Goal: Book appointment/travel/reservation

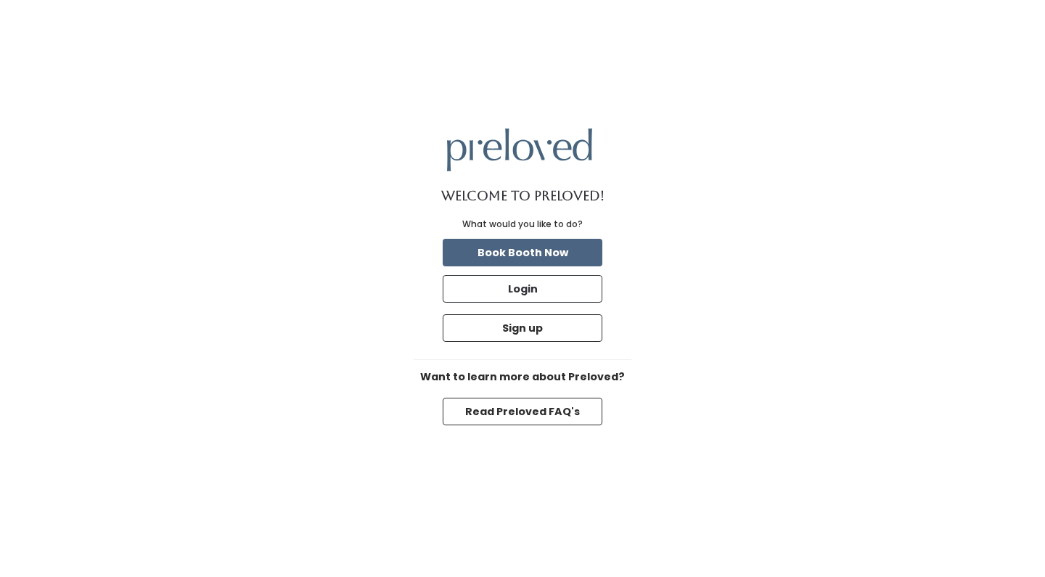
click at [535, 247] on button "Book Booth Now" at bounding box center [523, 253] width 160 height 28
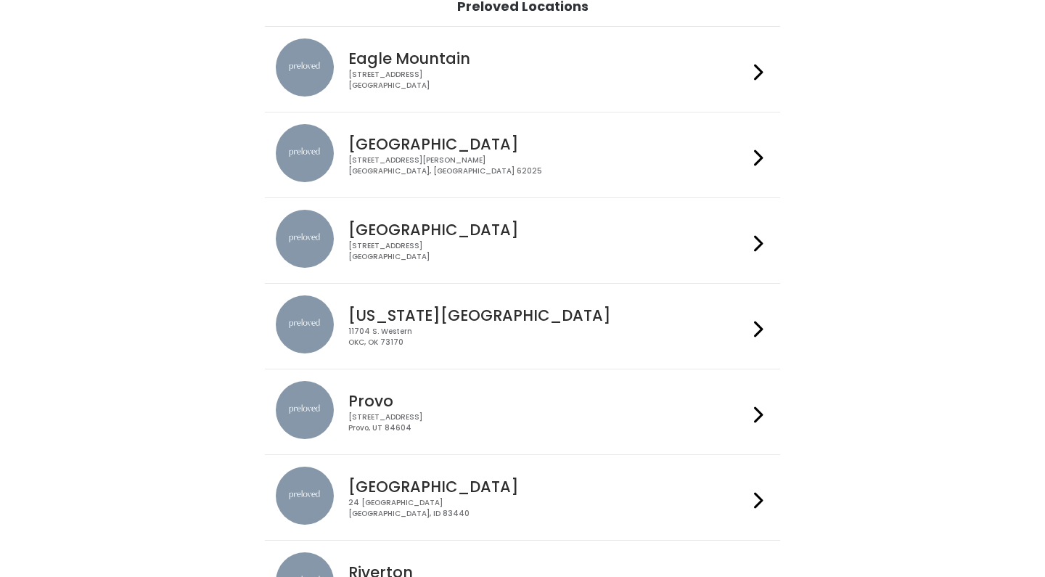
scroll to position [119, 0]
click at [760, 235] on icon at bounding box center [758, 244] width 9 height 21
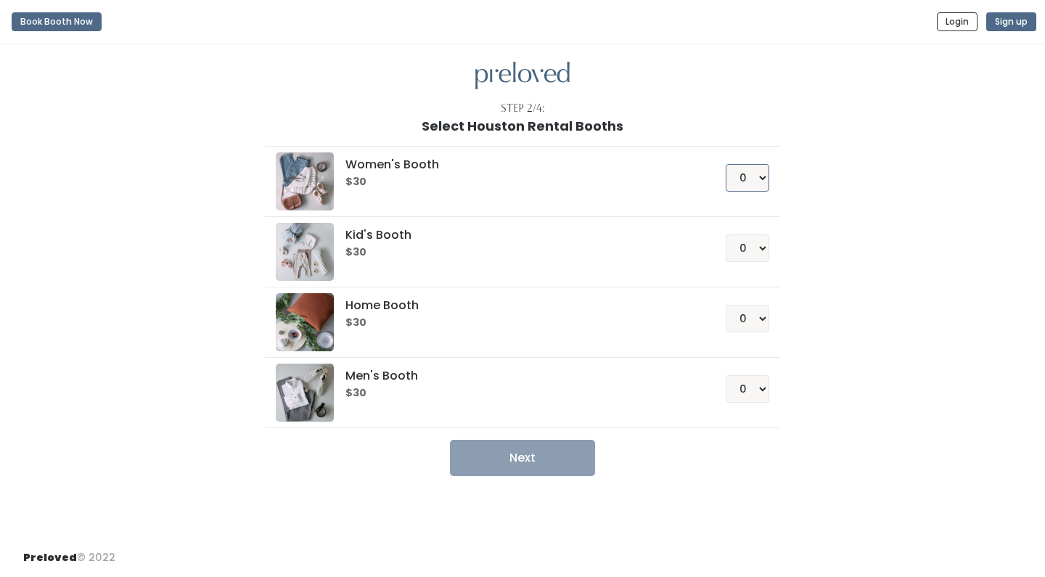
select select "1"
click at [538, 443] on button "Next" at bounding box center [522, 458] width 145 height 36
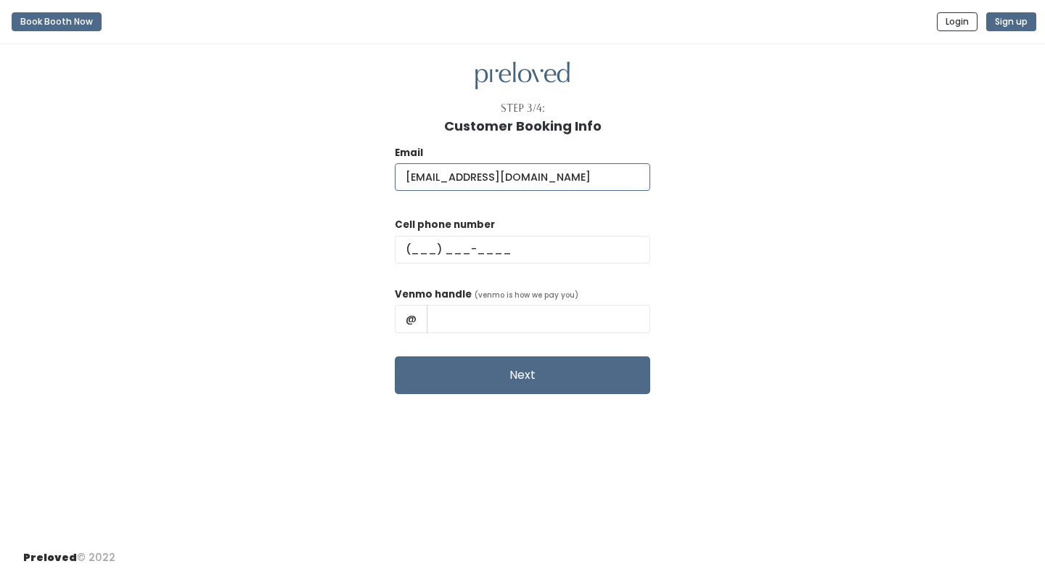
type input "stubbekristen@gmail.com"
click at [803, 206] on div "Email stubbekristen@gmail.com Cell phone number Venmo handle (venmo is how we p…" at bounding box center [522, 264] width 999 height 261
type input "(832) 494-8233"
click at [478, 318] on input "text" at bounding box center [539, 319] width 224 height 28
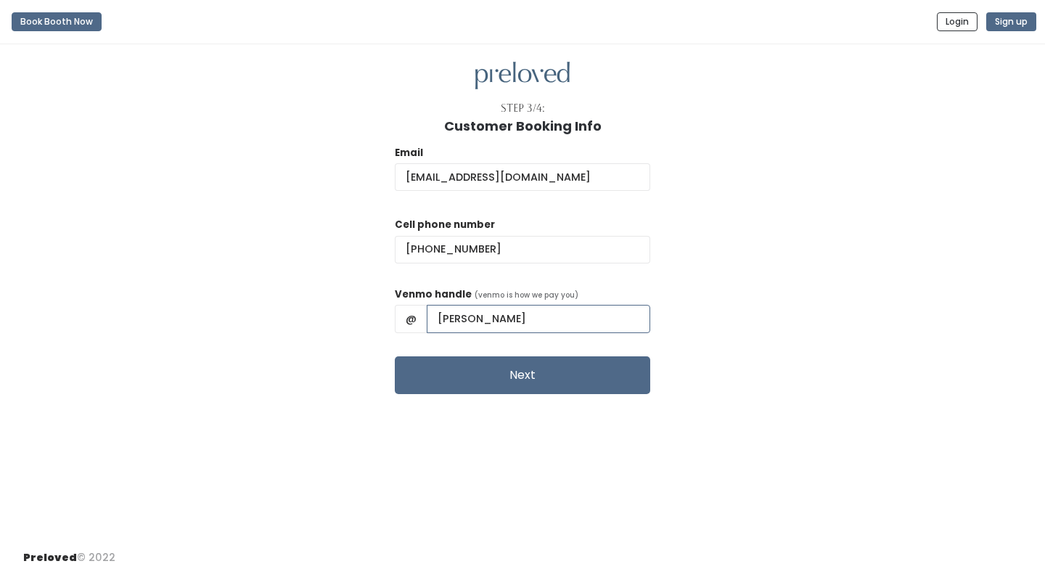
type input "Kristen-Stubbe"
click at [523, 467] on div "Step 3/4: Customer Booking Info Email stubbekristen@gmail.com Cell phone number…" at bounding box center [522, 291] width 1045 height 494
click at [532, 386] on button "Next" at bounding box center [522, 375] width 255 height 38
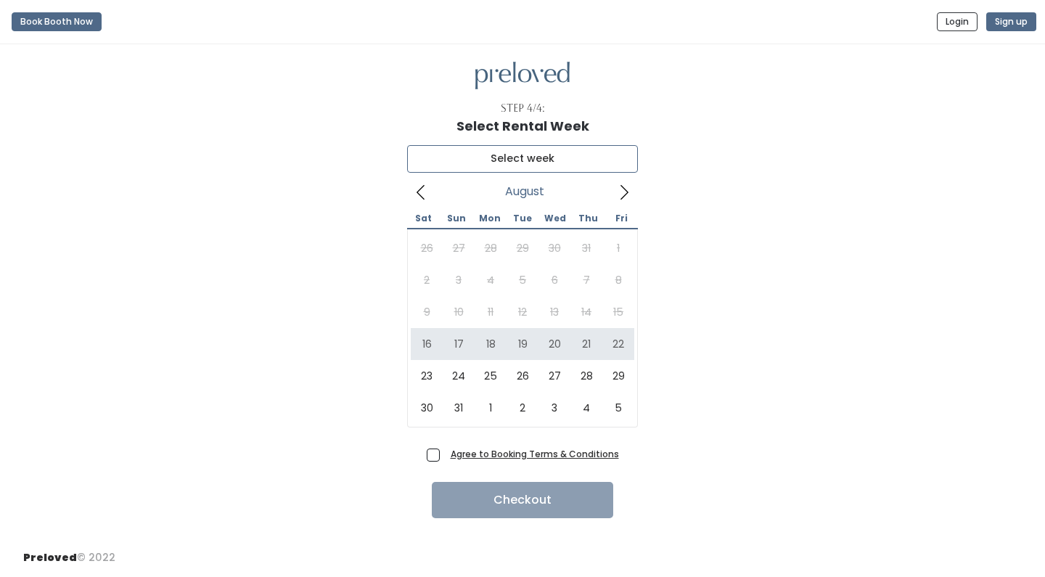
type input "August 16 to August 22"
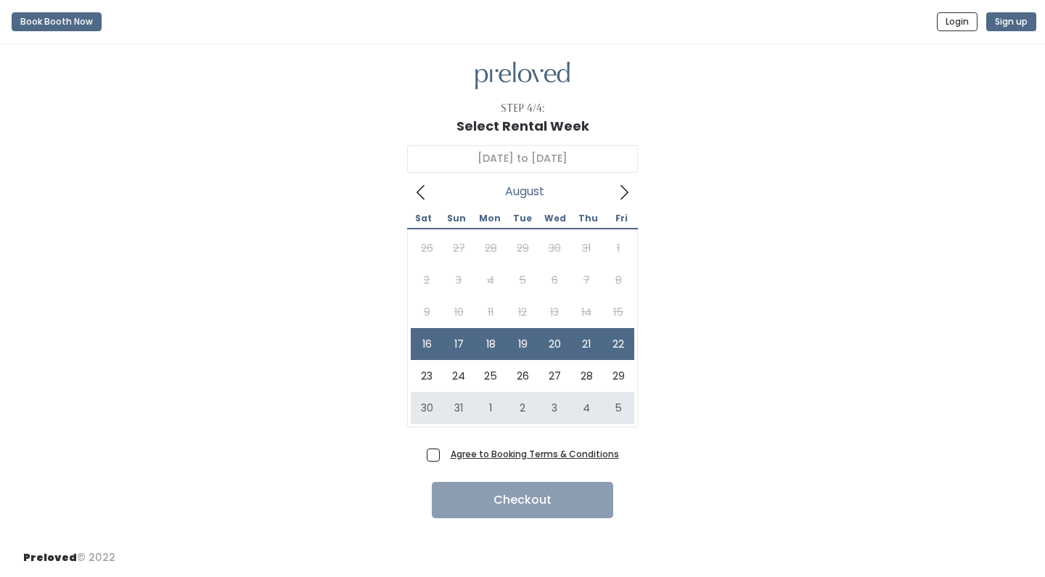
click at [445, 456] on span "Agree to Booking Terms & Conditions" at bounding box center [532, 453] width 174 height 15
click at [445, 456] on input "Agree to Booking Terms & Conditions" at bounding box center [449, 450] width 9 height 9
checkbox input "true"
click at [571, 499] on button "Checkout" at bounding box center [522, 500] width 181 height 36
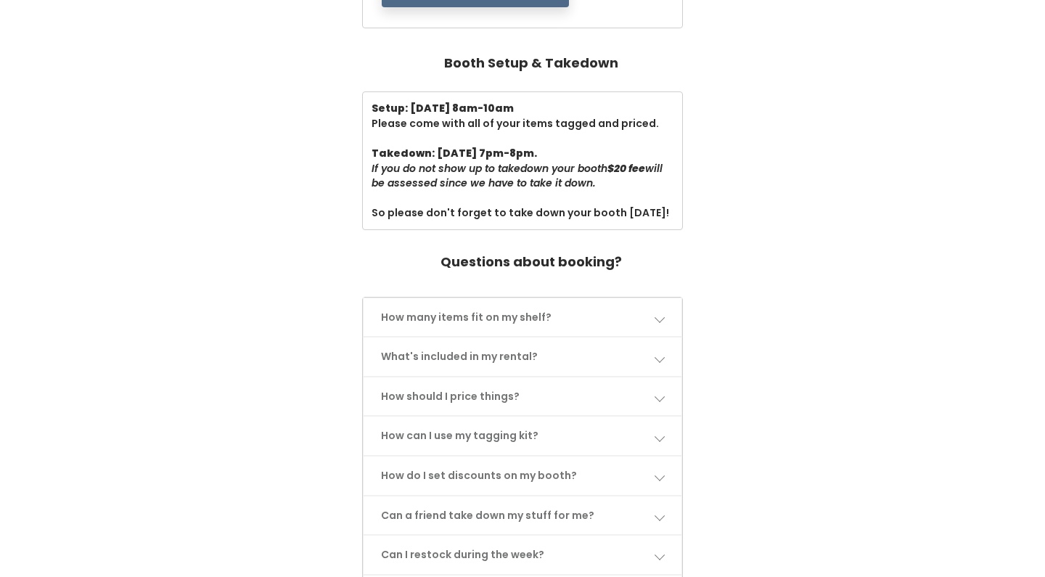
scroll to position [506, 0]
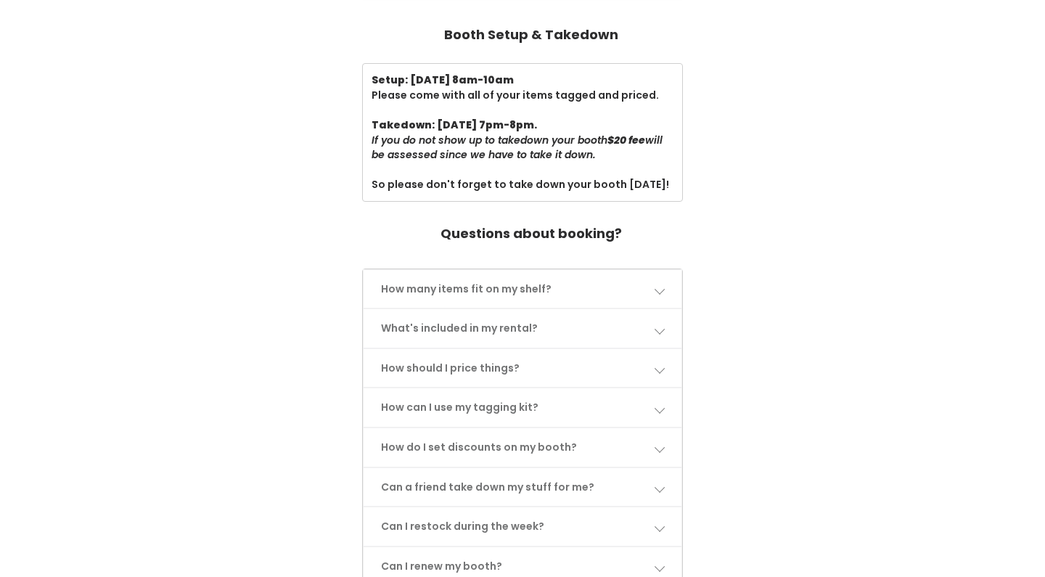
click at [662, 284] on span at bounding box center [659, 289] width 10 height 10
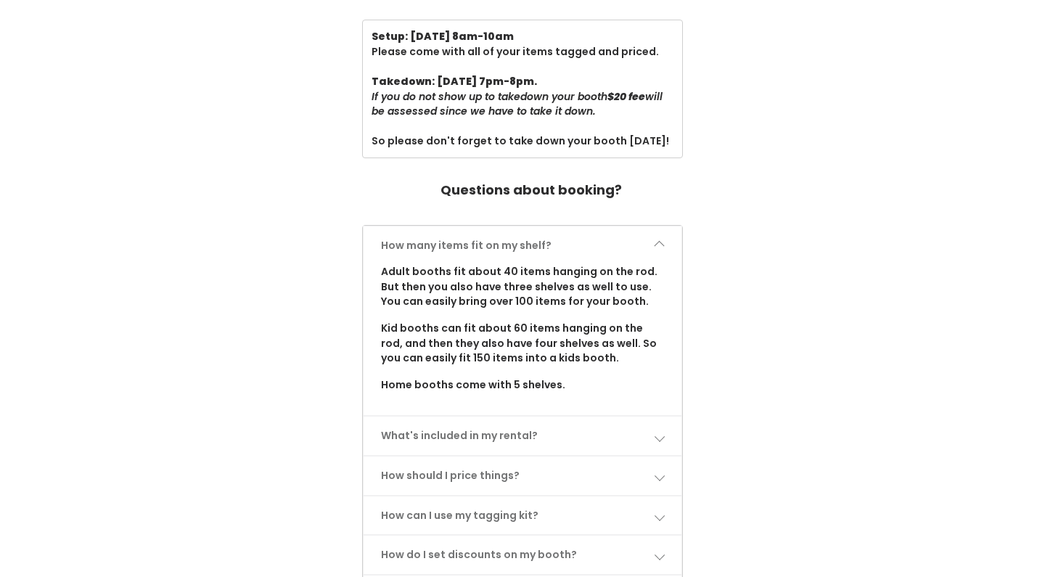
scroll to position [550, 0]
click at [657, 430] on span at bounding box center [659, 435] width 10 height 10
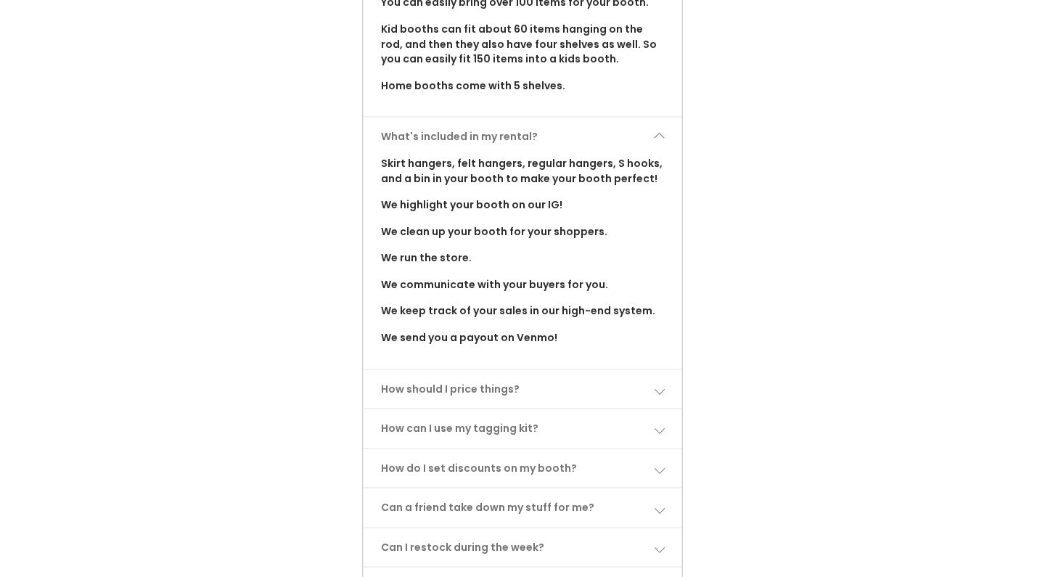
scroll to position [851, 0]
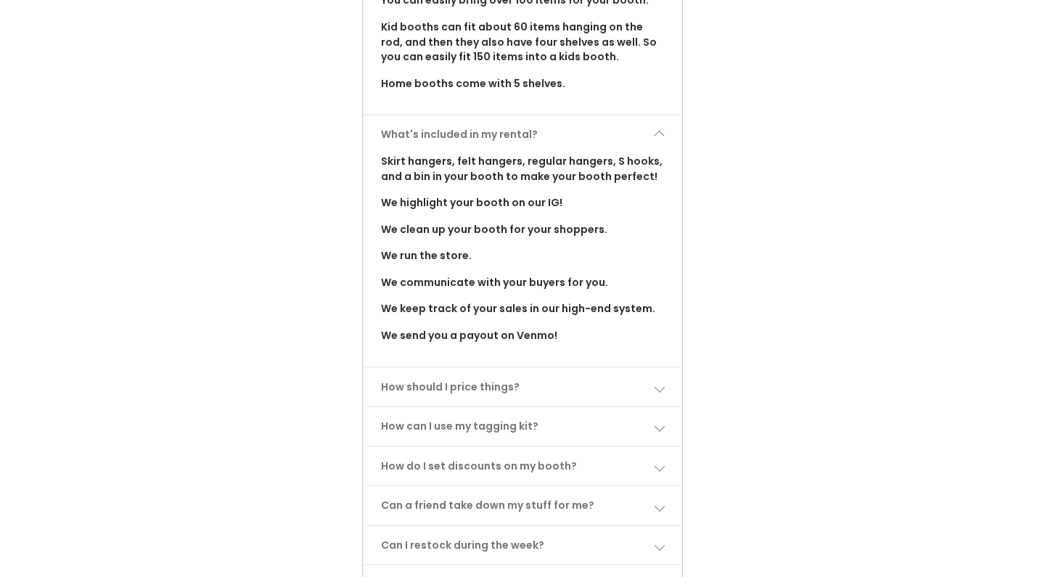
click at [659, 382] on span at bounding box center [659, 387] width 10 height 10
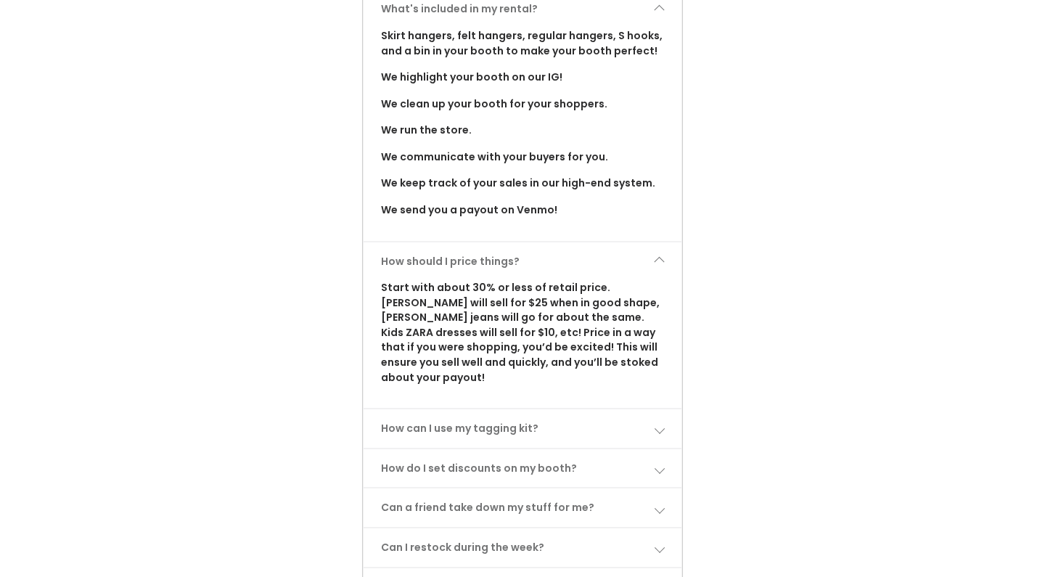
scroll to position [986, 0]
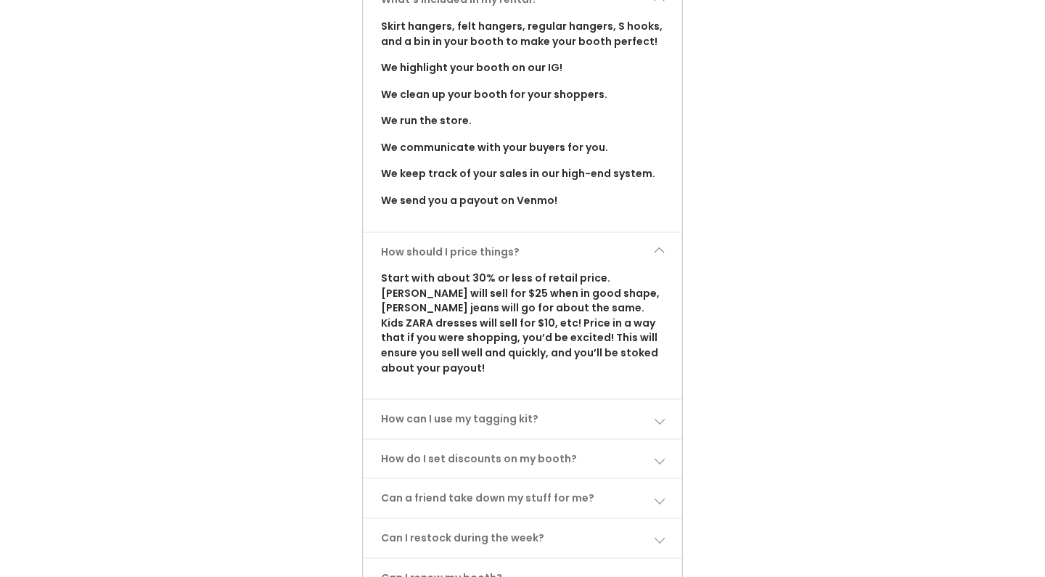
click at [659, 400] on link "How can I use my tagging kit?" at bounding box center [523, 419] width 319 height 38
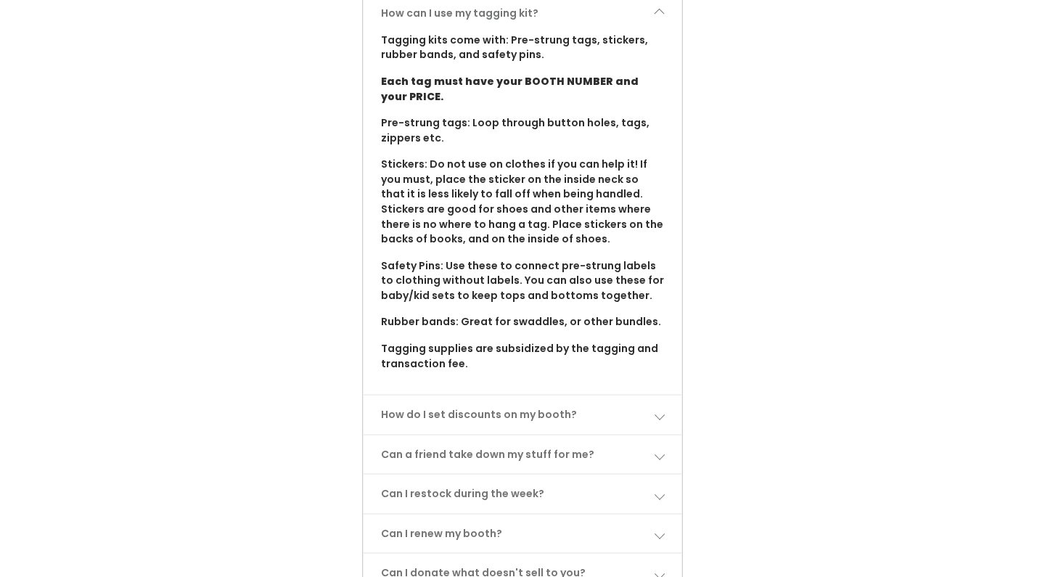
scroll to position [1393, 0]
click at [660, 408] on span at bounding box center [659, 413] width 10 height 10
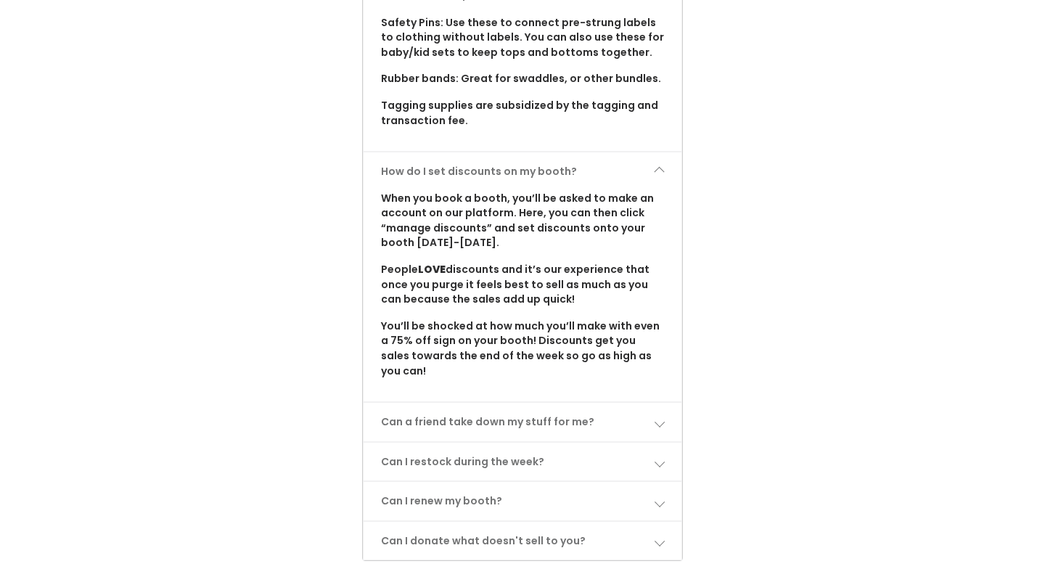
scroll to position [1650, 0]
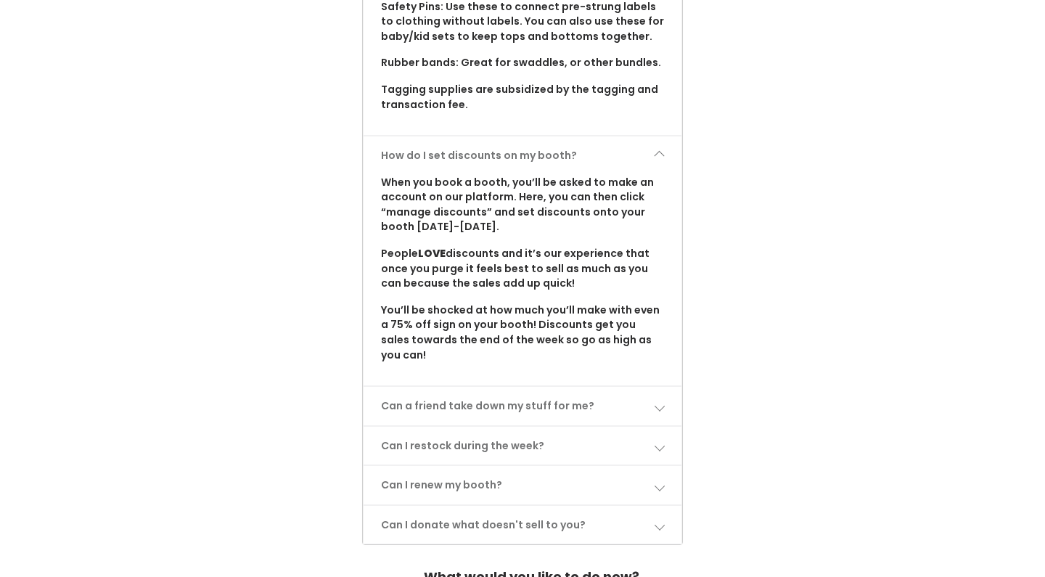
click at [659, 401] on span at bounding box center [659, 406] width 10 height 10
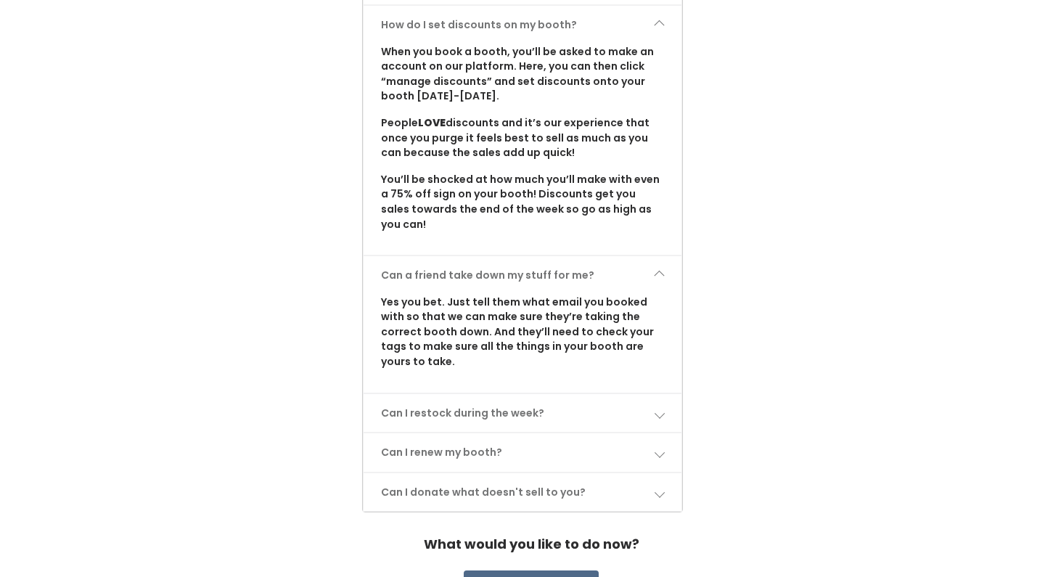
scroll to position [1780, 0]
click at [660, 409] on span at bounding box center [659, 414] width 10 height 10
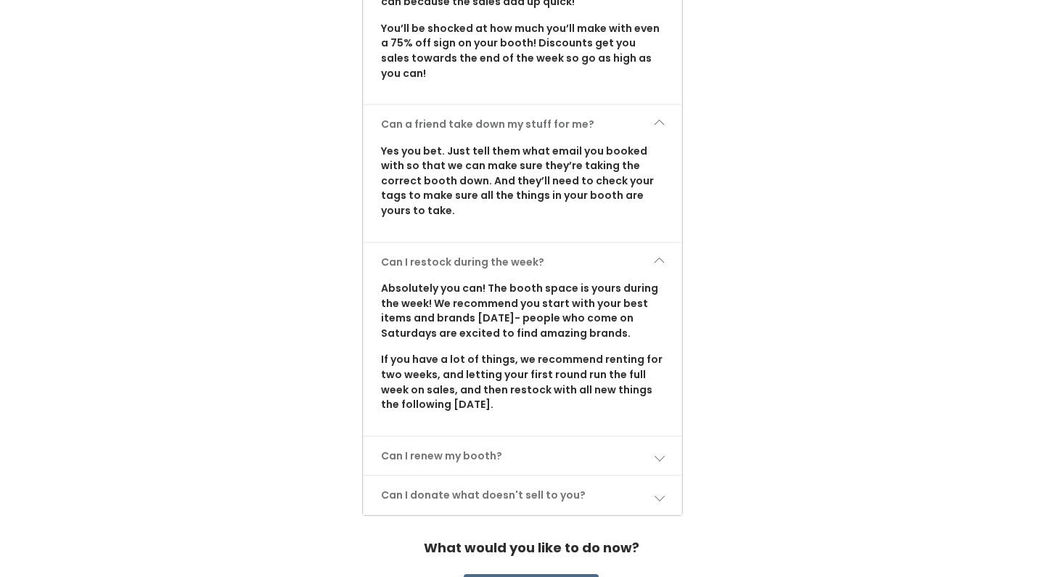
scroll to position [1931, 0]
click at [657, 451] on span at bounding box center [659, 456] width 10 height 10
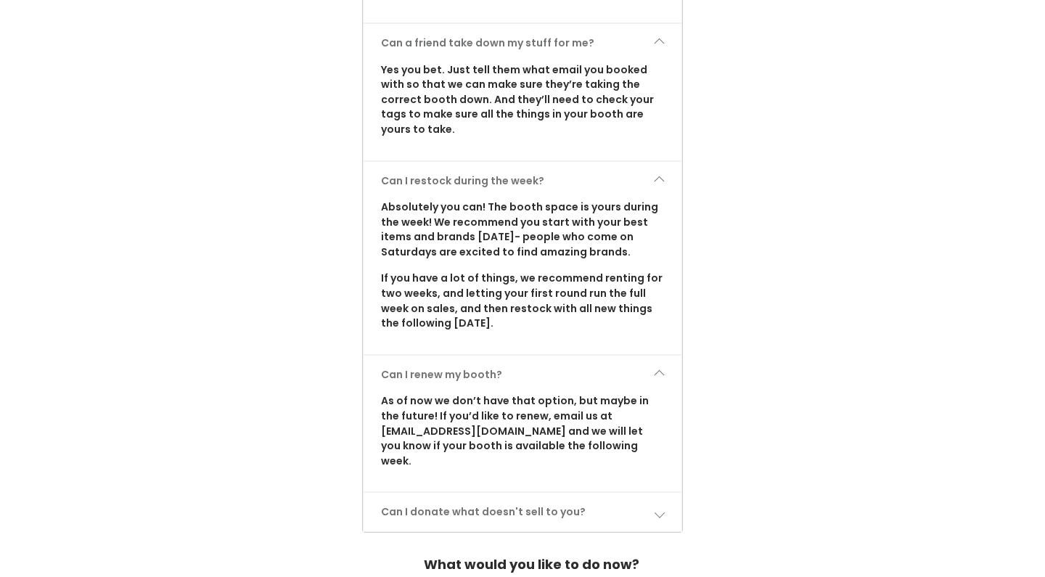
scroll to position [2012, 0]
click at [656, 508] on span at bounding box center [659, 513] width 10 height 10
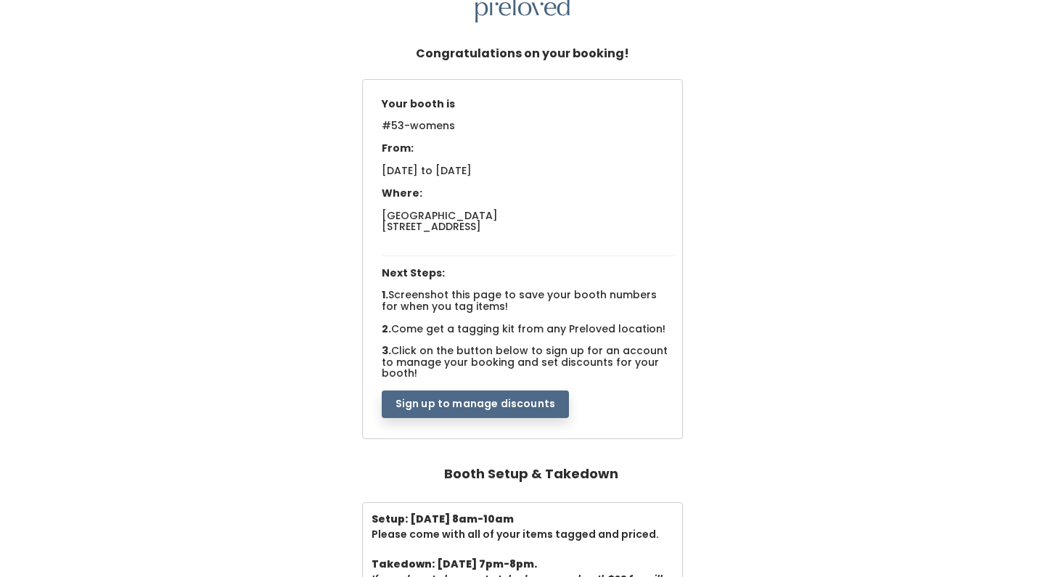
scroll to position [24, 0]
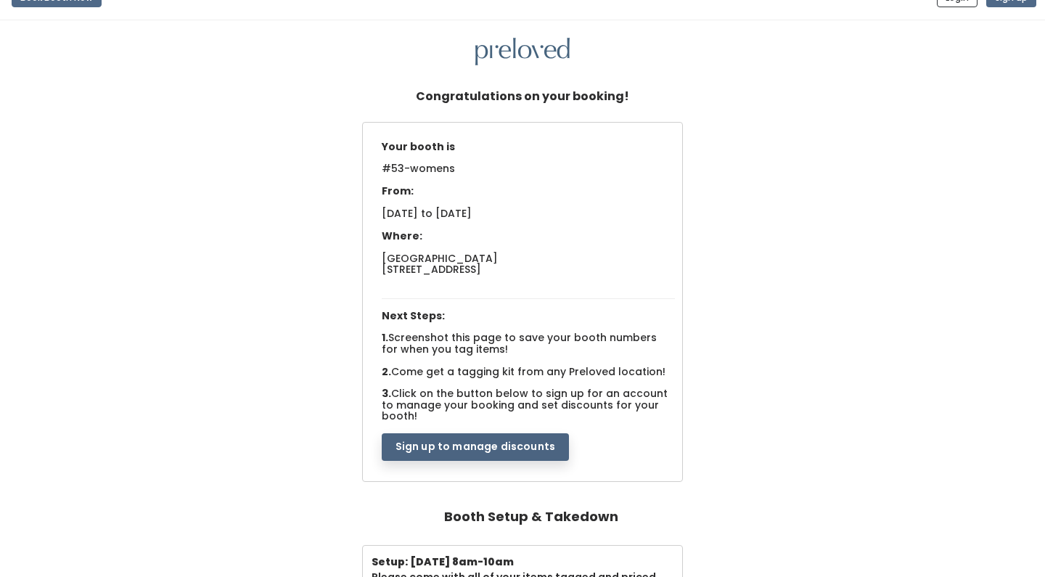
click at [521, 433] on button "Sign up to manage discounts" at bounding box center [475, 447] width 187 height 28
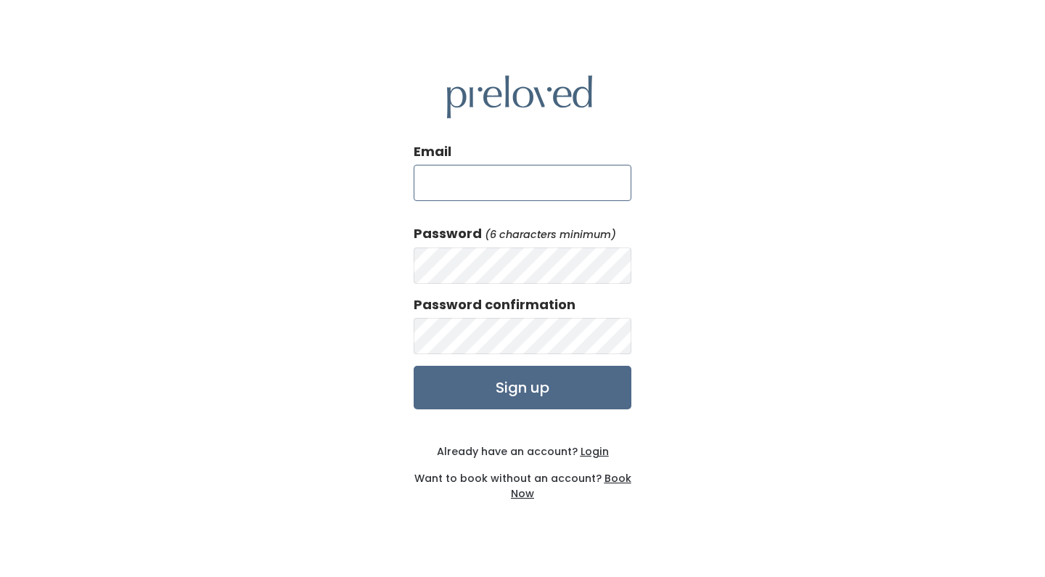
type input "[EMAIL_ADDRESS][DOMAIN_NAME]"
click at [494, 384] on input "Sign up" at bounding box center [523, 388] width 218 height 44
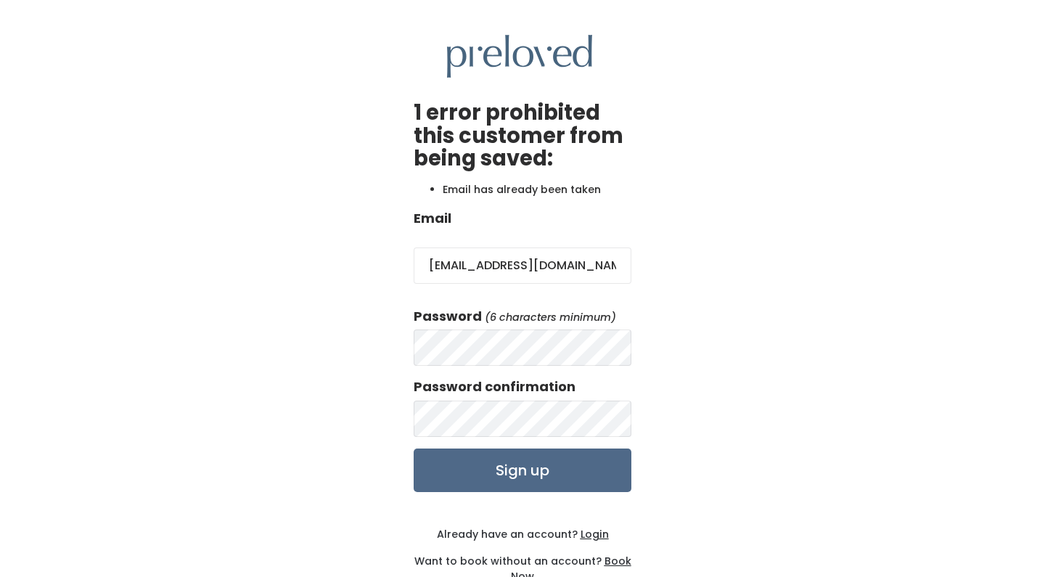
click at [726, 345] on div "1 error prohibited this customer from being saved: Email has already been taken…" at bounding box center [522, 309] width 1045 height 619
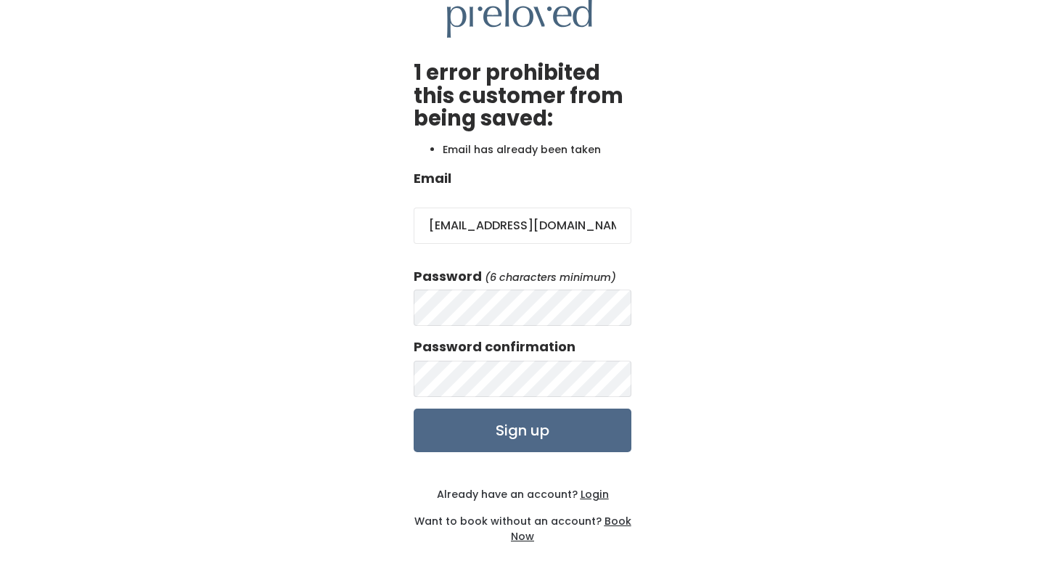
scroll to position [39, 0]
click at [590, 489] on u "Login" at bounding box center [595, 495] width 28 height 15
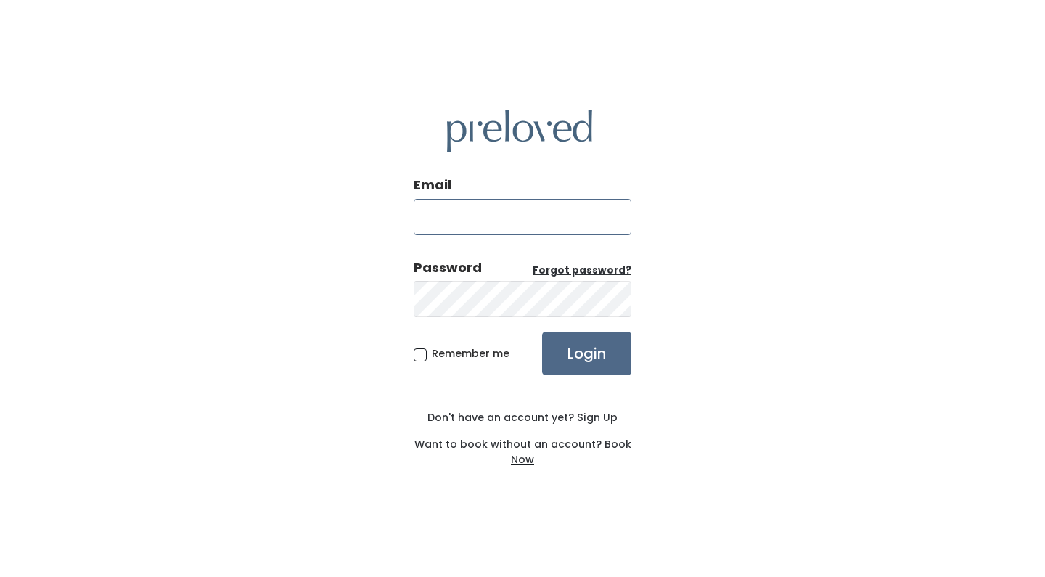
type input "[EMAIL_ADDRESS][DOMAIN_NAME]"
click at [467, 351] on span "Remember me" at bounding box center [471, 353] width 78 height 15
click at [441, 351] on input "Remember me" at bounding box center [436, 350] width 9 height 9
checkbox input "true"
click at [581, 355] on input "Login" at bounding box center [586, 354] width 89 height 44
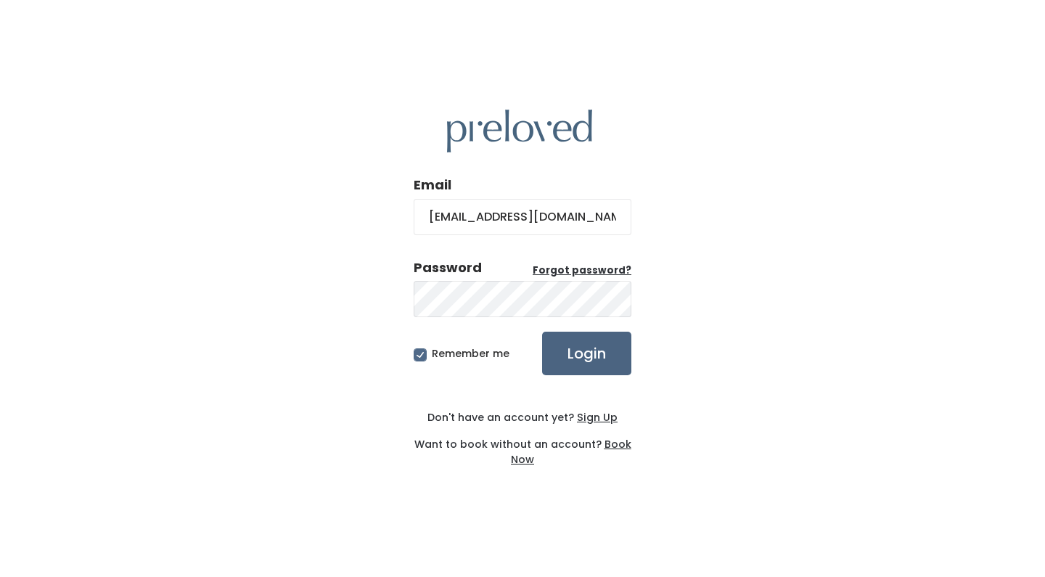
click at [577, 355] on input "Login" at bounding box center [586, 354] width 89 height 44
click at [726, 224] on div "Email stubbekristen@gmail.com Password Forgot password? Remember me Login Don't…" at bounding box center [522, 288] width 1045 height 577
click at [618, 448] on u "Book Now" at bounding box center [571, 452] width 120 height 30
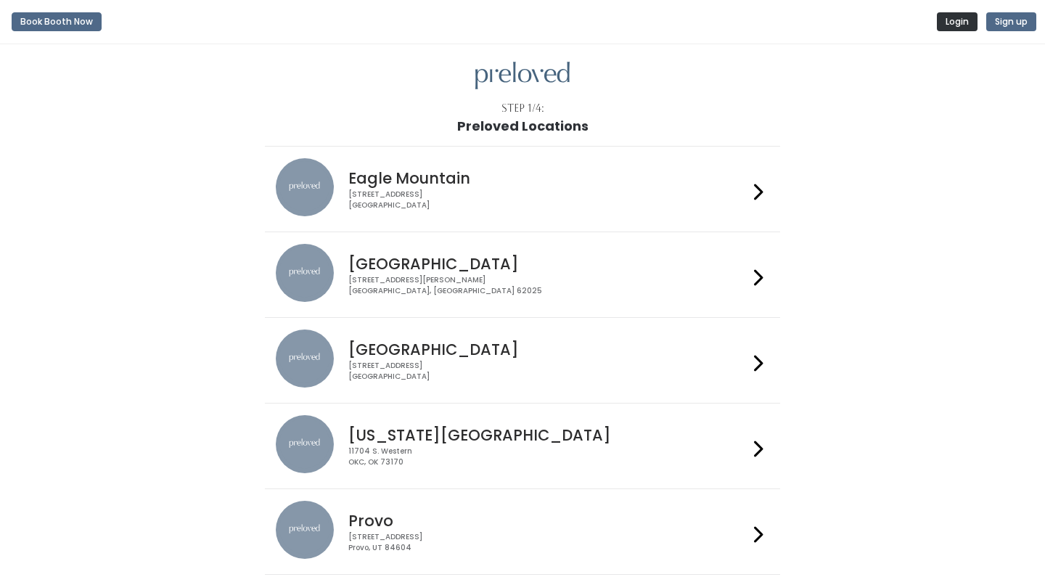
click at [964, 23] on button "Login" at bounding box center [957, 21] width 41 height 19
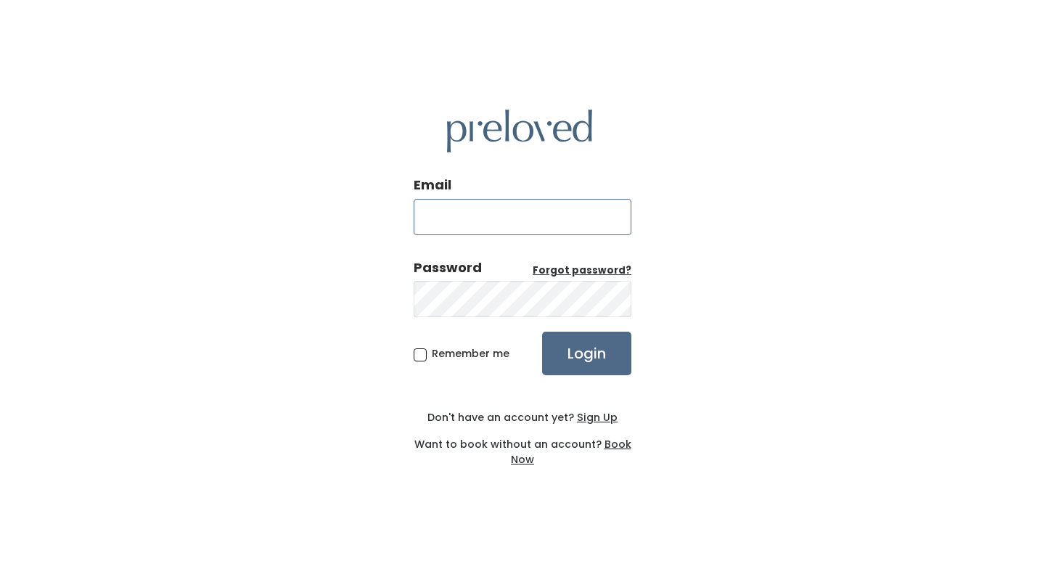
type input "[EMAIL_ADDRESS][DOMAIN_NAME]"
click at [578, 356] on input "Login" at bounding box center [586, 354] width 89 height 44
click at [698, 460] on div "Email [EMAIL_ADDRESS][DOMAIN_NAME] Password Forgot password? Remember me Login …" at bounding box center [522, 288] width 1045 height 577
click at [602, 272] on u "Forgot password?" at bounding box center [582, 270] width 99 height 14
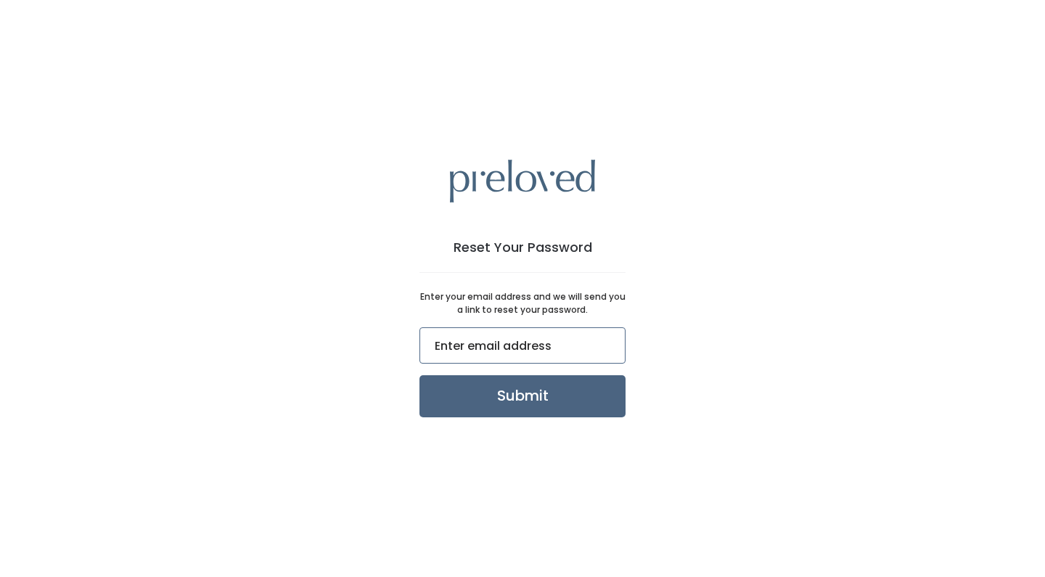
type input "stubbekristen@gmail.com"
click at [509, 402] on input "Submit" at bounding box center [522, 396] width 206 height 42
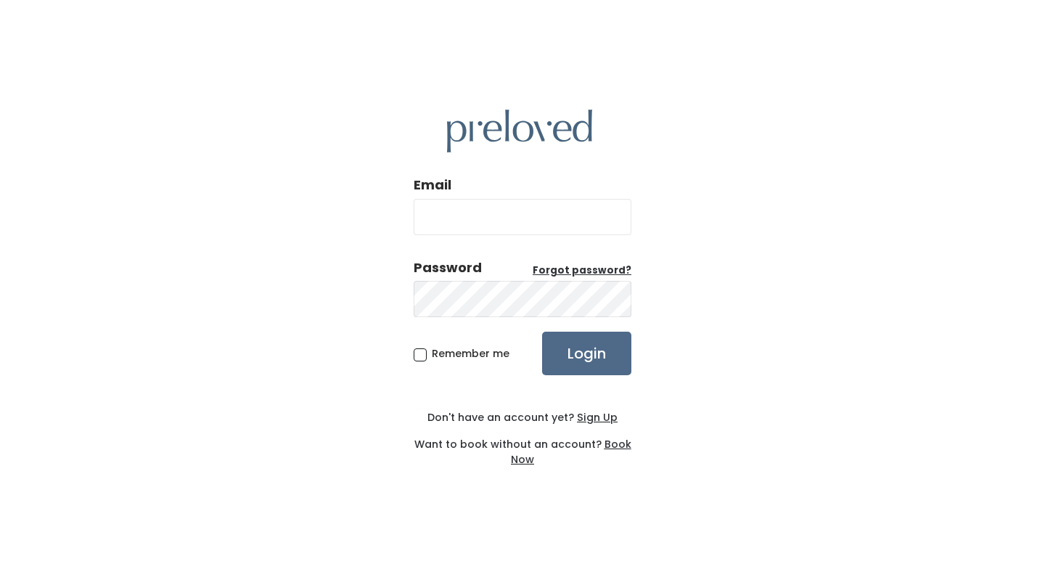
click at [730, 219] on div "Email Password Forgot password? Remember me Login Don't have an account yet? Si…" at bounding box center [522, 288] width 1045 height 577
click at [583, 268] on u "Forgot password?" at bounding box center [582, 270] width 99 height 14
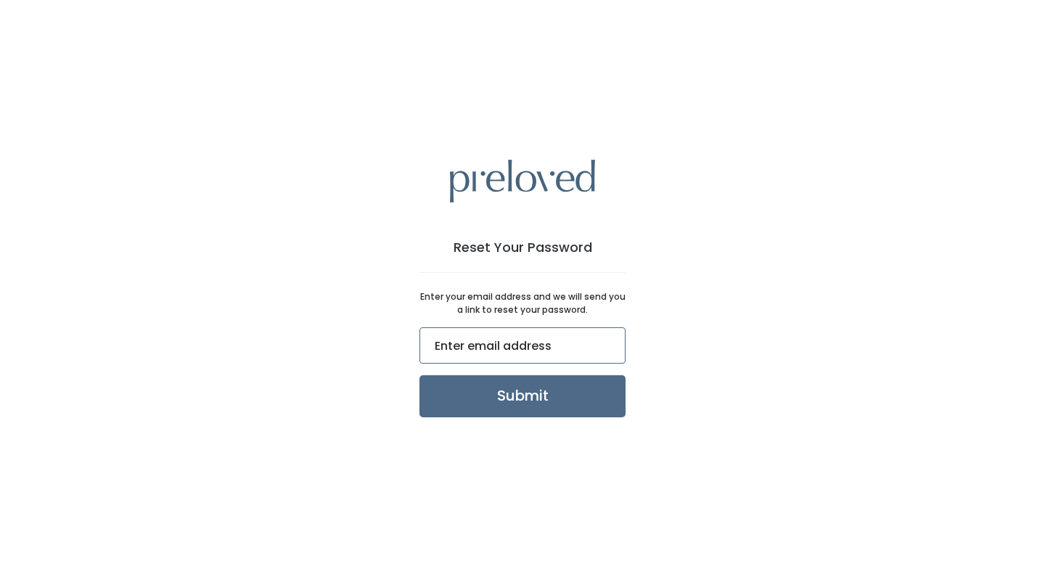
type input "[EMAIL_ADDRESS][DOMAIN_NAME]"
click at [576, 485] on div "Reset Your Password Enter your email address and we will send you a link to res…" at bounding box center [523, 288] width 276 height 397
click at [552, 403] on input "Submit" at bounding box center [522, 396] width 206 height 42
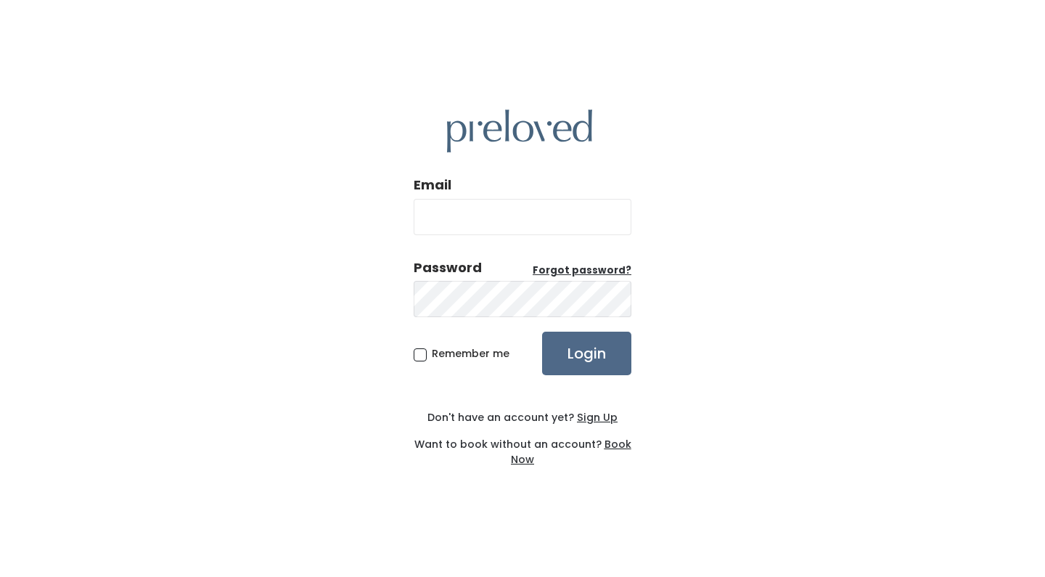
click at [743, 148] on div "Email Password Forgot password? Remember me Login Don't have an account yet? Si…" at bounding box center [522, 288] width 1045 height 577
click at [591, 419] on u "Sign Up" at bounding box center [597, 417] width 41 height 15
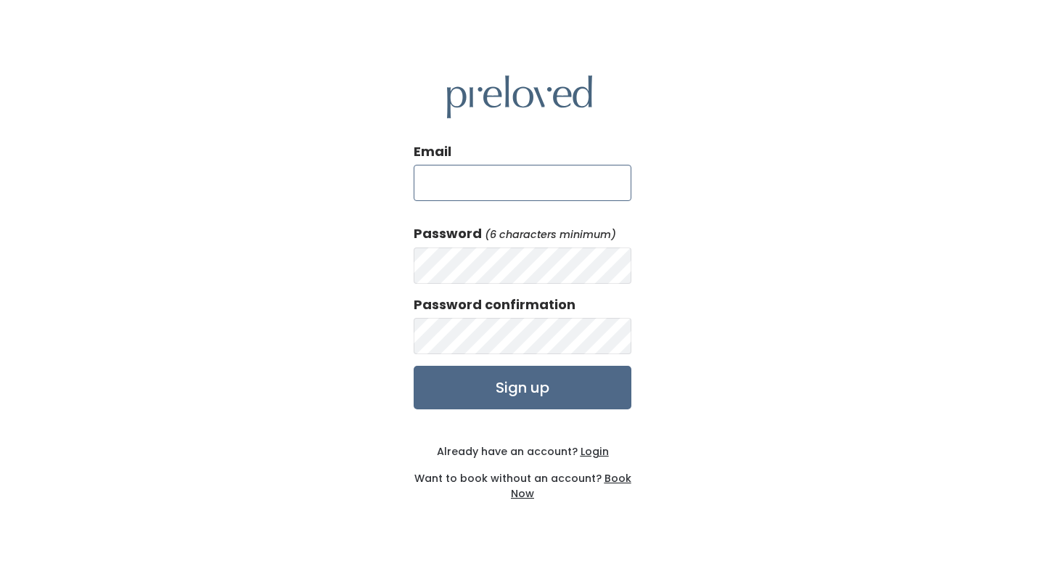
type input "[EMAIL_ADDRESS][DOMAIN_NAME]"
click at [742, 286] on div "Email [EMAIL_ADDRESS][DOMAIN_NAME] Password (6 characters minimum) Password con…" at bounding box center [522, 288] width 1045 height 577
click at [747, 385] on div "Email stubbekristen@gmail.com Password (6 characters minimum) Password confirma…" at bounding box center [522, 288] width 1045 height 577
click at [583, 451] on u "Login" at bounding box center [595, 451] width 28 height 15
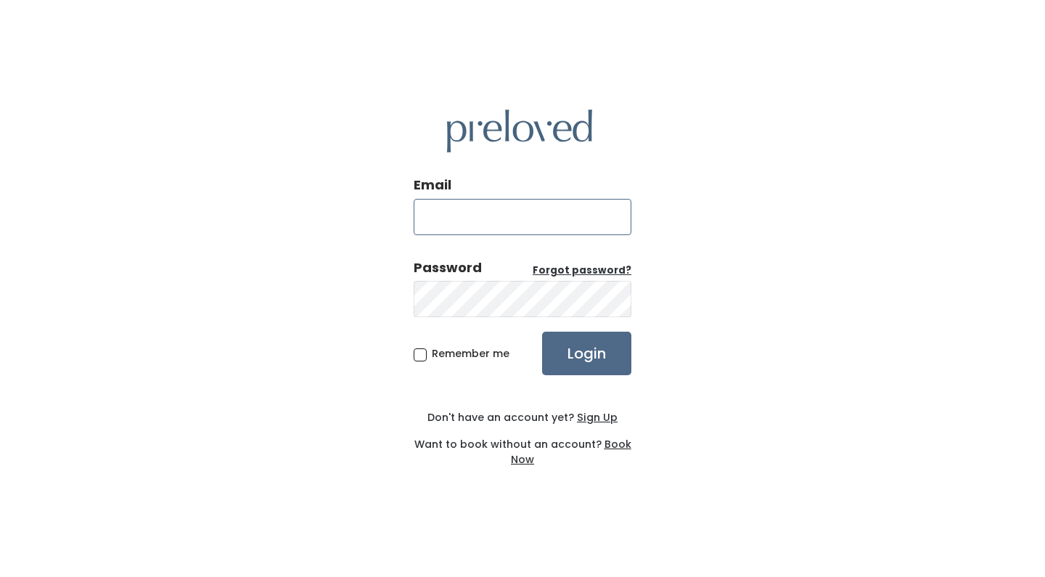
type input "[EMAIL_ADDRESS][DOMAIN_NAME]"
click at [582, 364] on input "Login" at bounding box center [586, 354] width 89 height 44
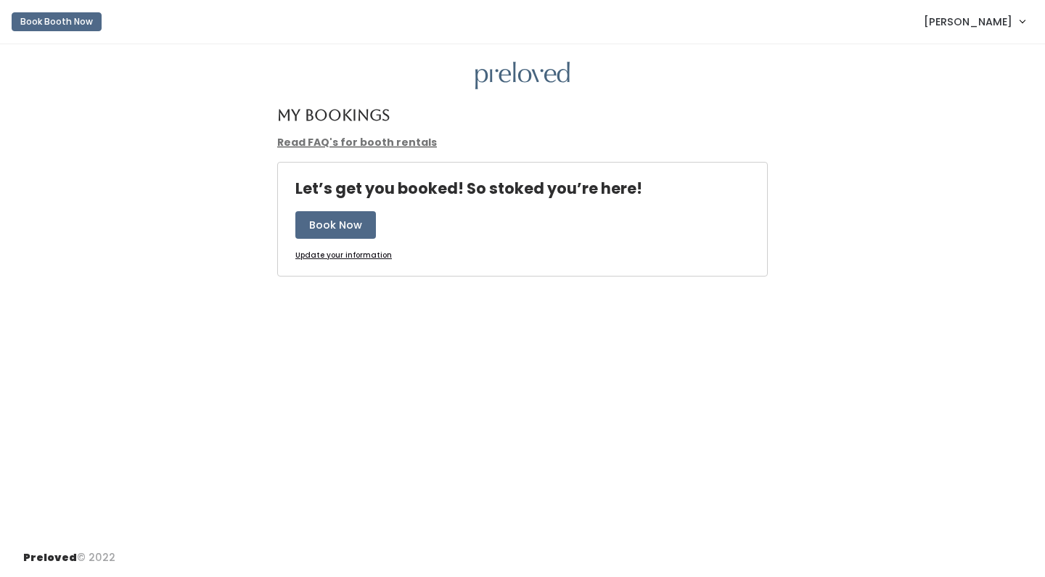
click at [1012, 28] on span "[PERSON_NAME]" at bounding box center [968, 22] width 89 height 16
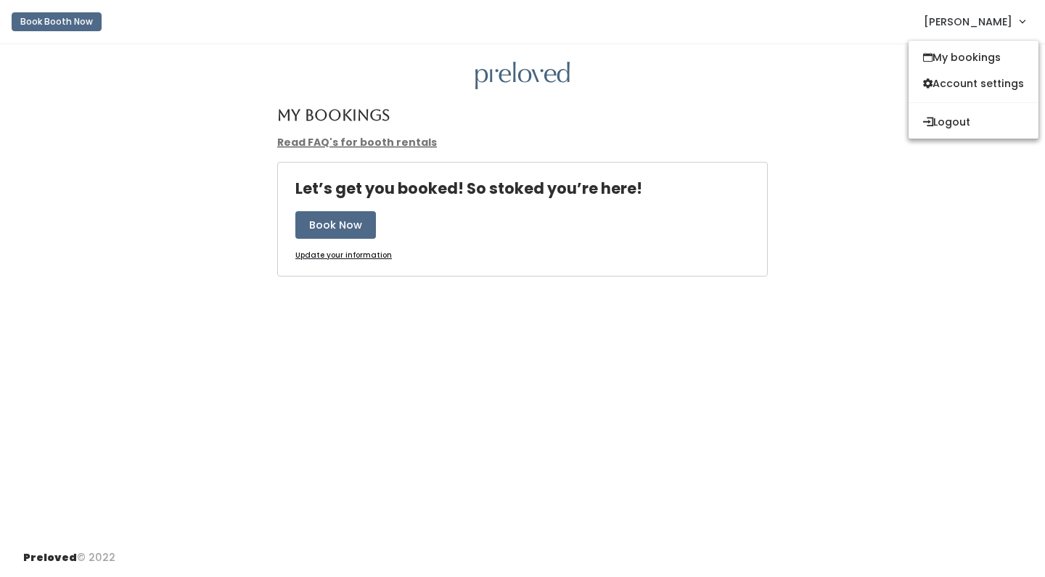
click at [992, 57] on link "My bookings" at bounding box center [974, 57] width 130 height 26
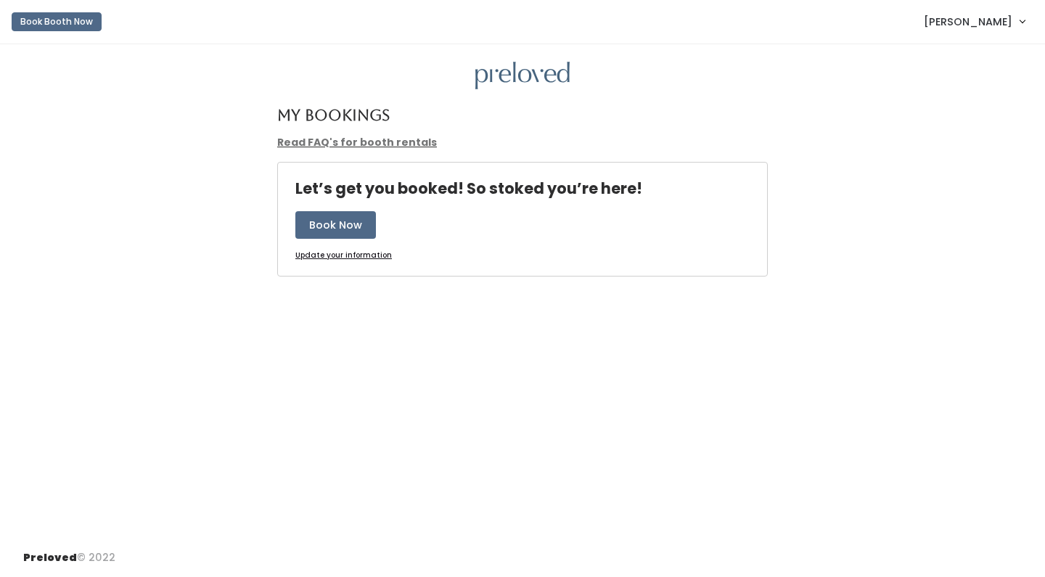
click at [347, 259] on u "Update your information" at bounding box center [343, 255] width 97 height 11
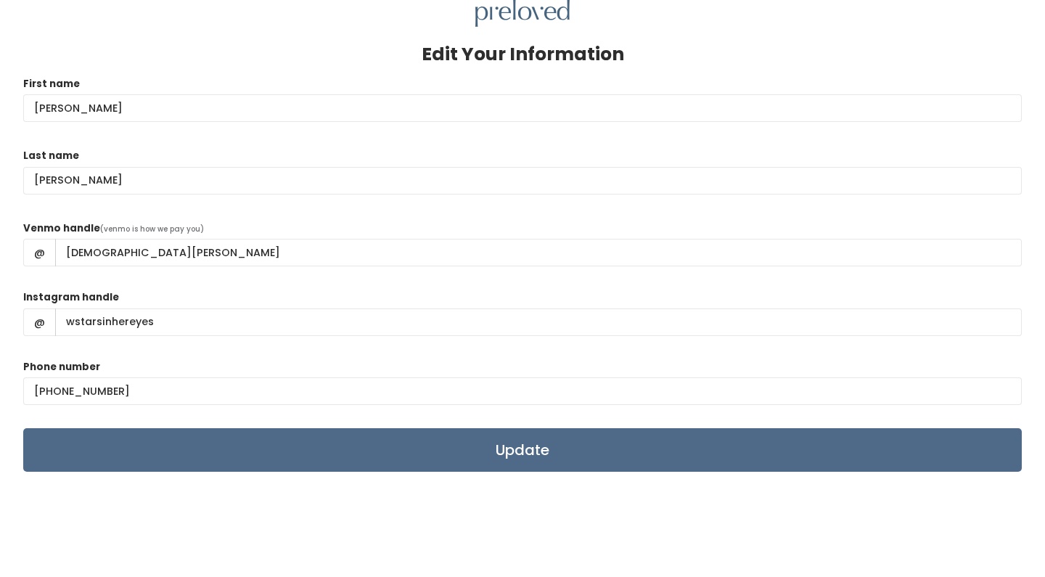
scroll to position [65, 0]
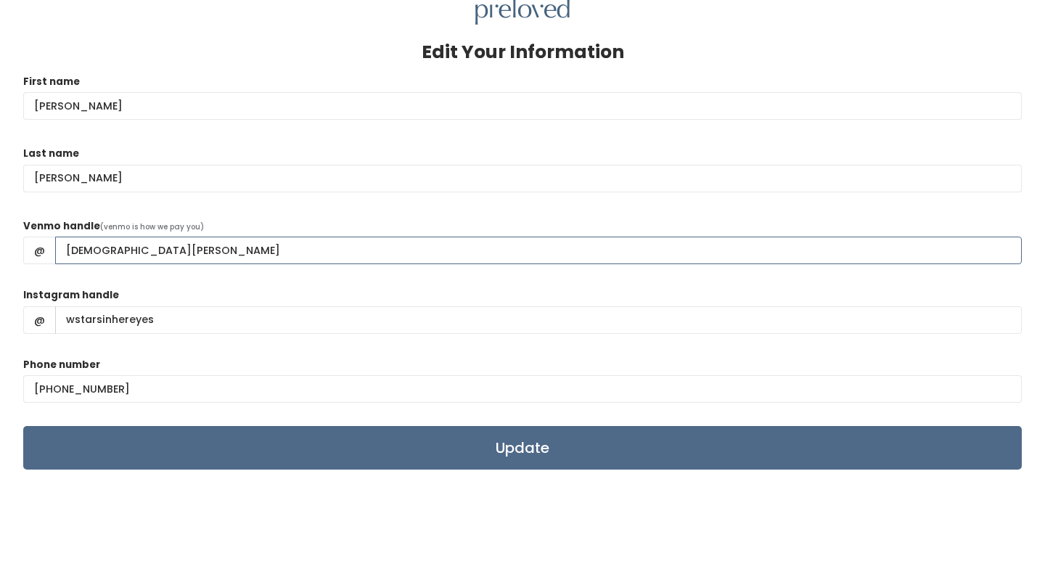
click at [193, 245] on input "kristen-stubbe" at bounding box center [538, 251] width 967 height 28
click at [72, 250] on input "kristen-stubbe" at bounding box center [538, 251] width 967 height 28
type input "Kristen-Stubbe"
click at [348, 452] on input "Update" at bounding box center [522, 448] width 999 height 44
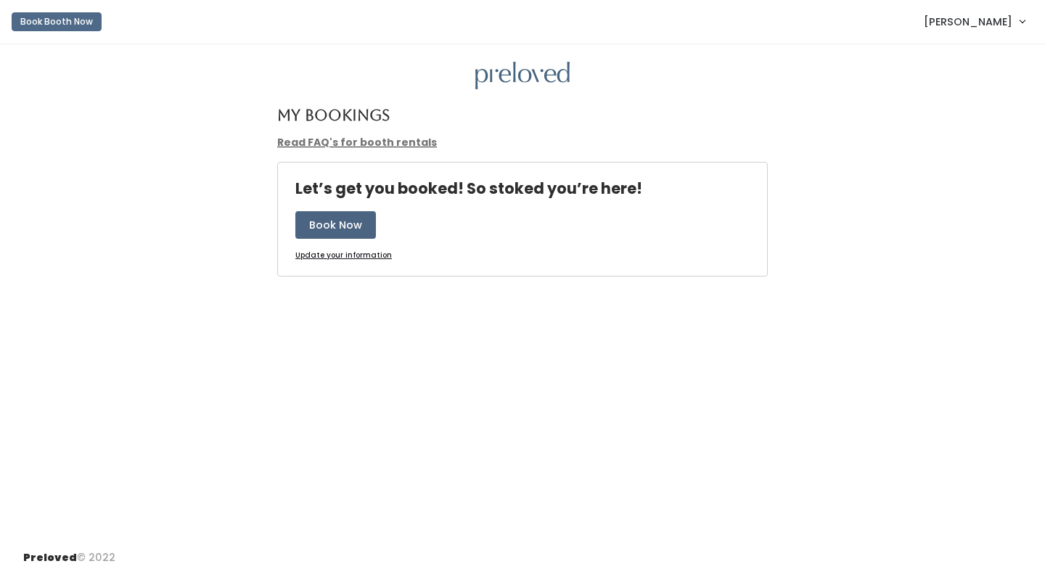
click at [366, 221] on button "Book Now" at bounding box center [335, 225] width 81 height 28
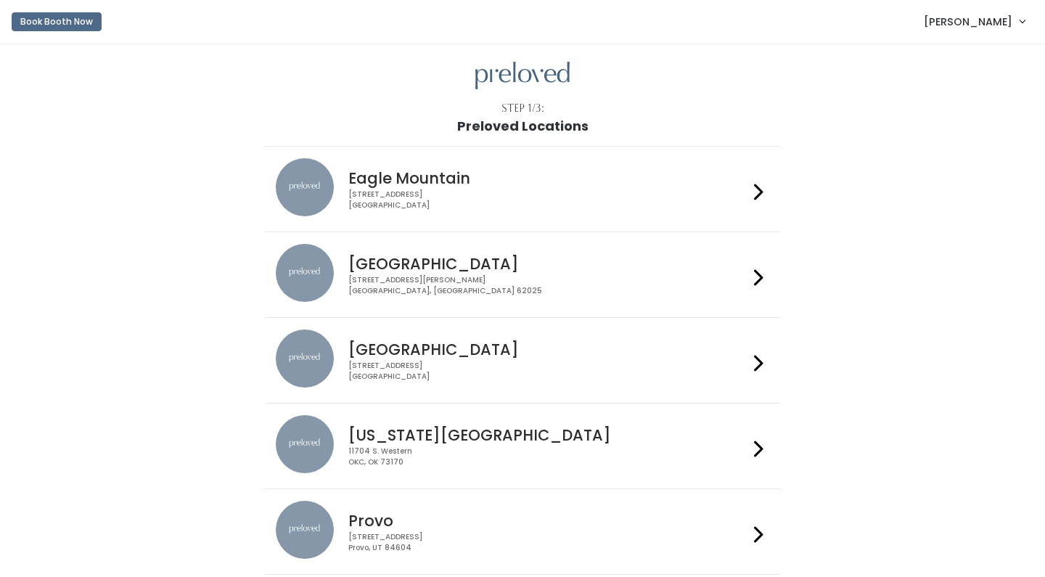
click at [1015, 23] on link "[PERSON_NAME]" at bounding box center [974, 21] width 130 height 31
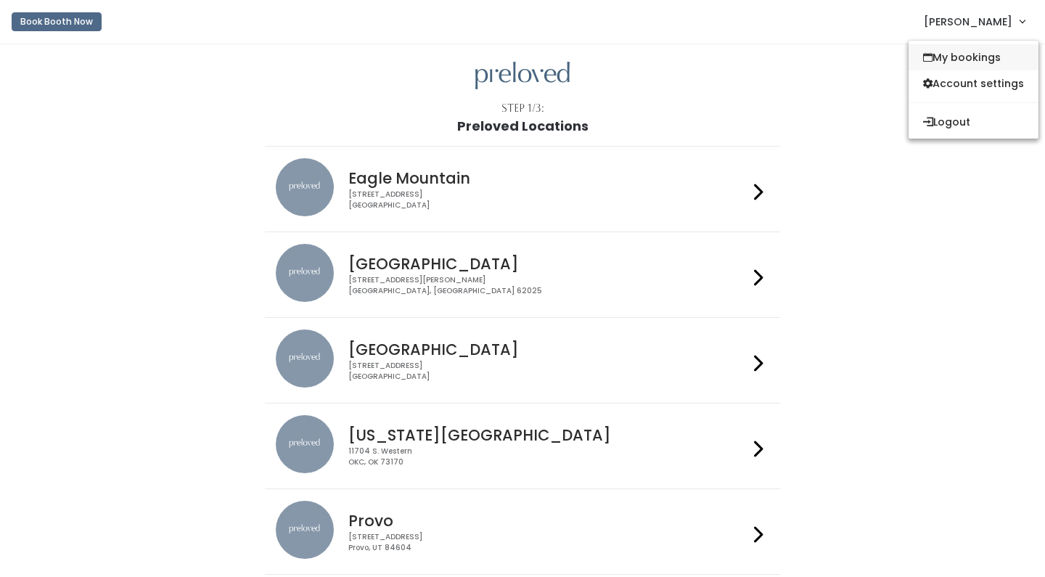
click at [969, 60] on link "My bookings" at bounding box center [974, 57] width 130 height 26
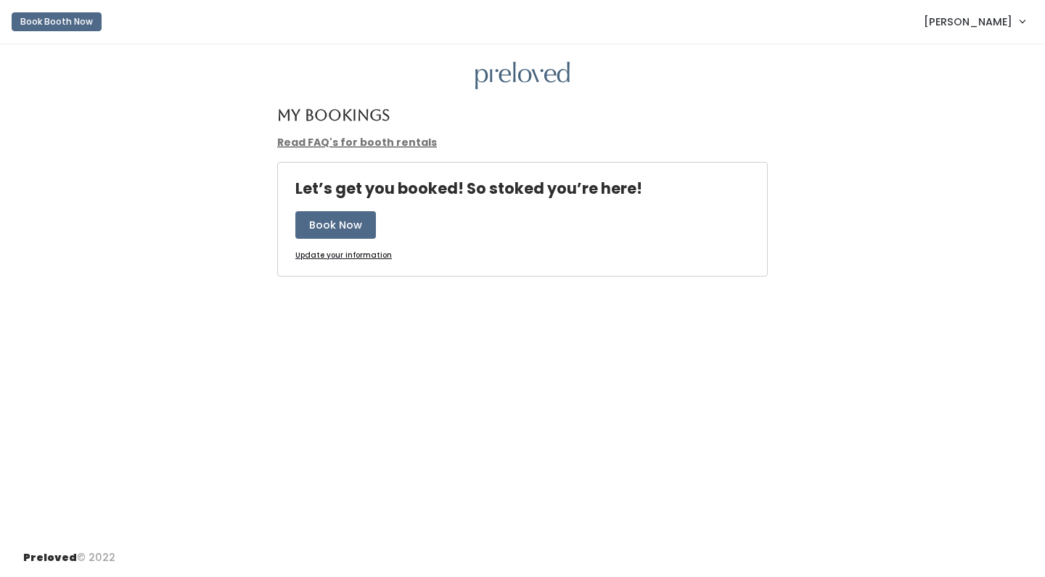
click at [999, 17] on span "[PERSON_NAME]" at bounding box center [968, 22] width 89 height 16
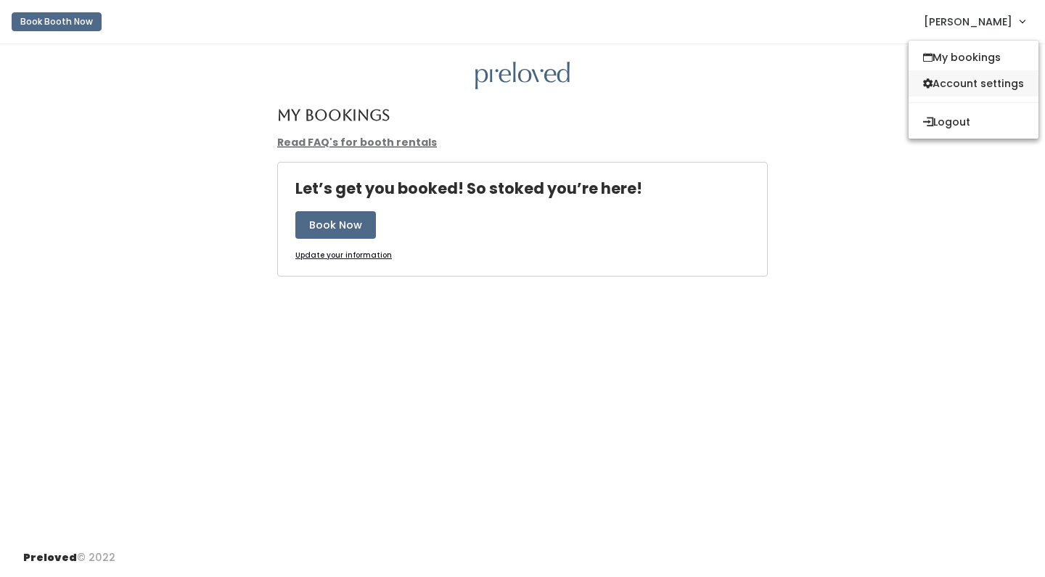
click at [974, 81] on link "Account settings" at bounding box center [974, 83] width 130 height 26
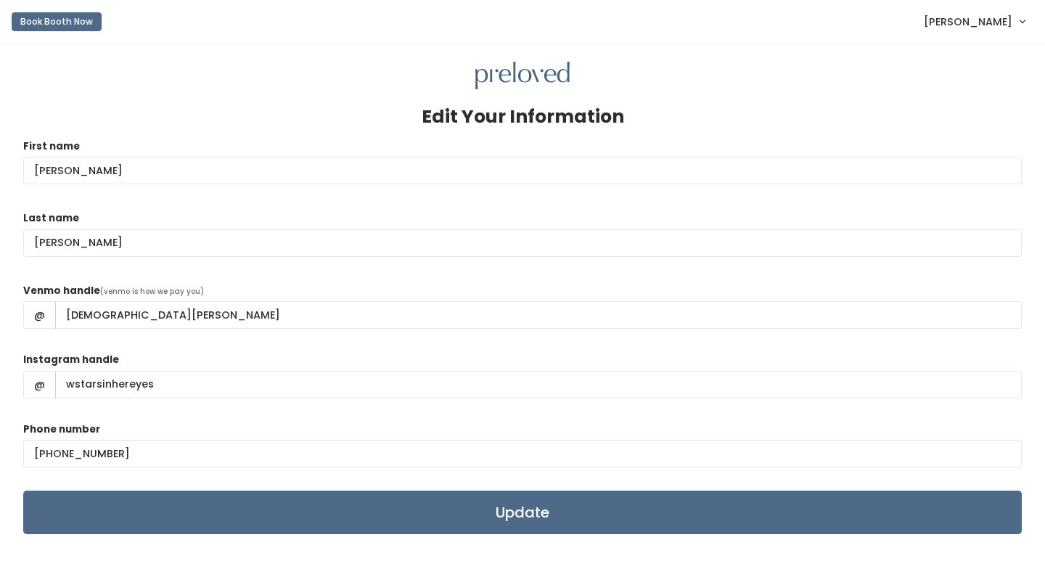
click at [824, 46] on div "Edit Your Information First name [PERSON_NAME] Last name [PERSON_NAME] Venmo ha…" at bounding box center [522, 364] width 1045 height 640
click at [71, 316] on input "kristen-stubbe" at bounding box center [538, 315] width 967 height 28
type input "Kristen-Stubbe"
click at [216, 509] on input "Update" at bounding box center [522, 513] width 999 height 44
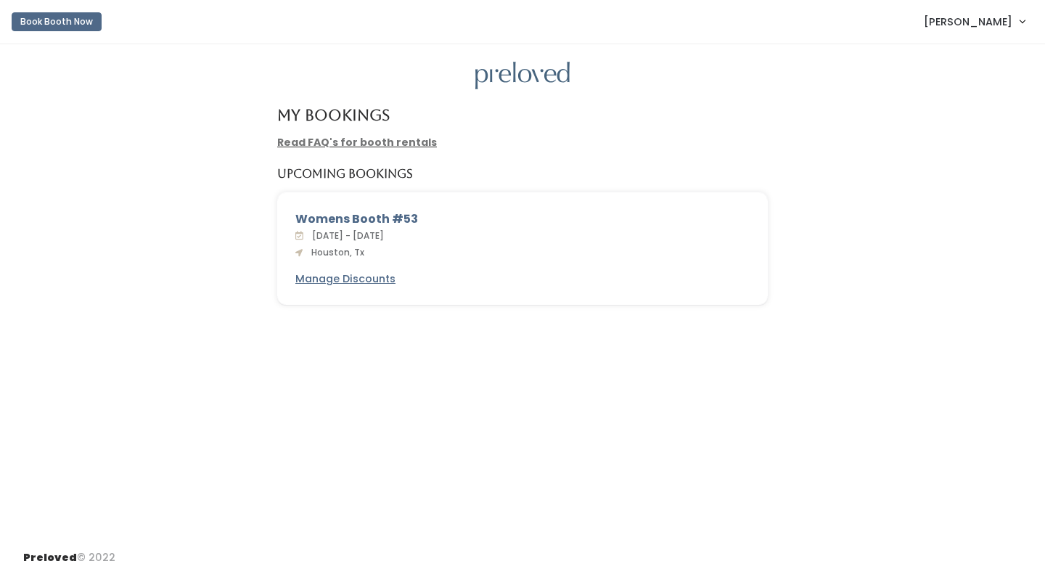
click at [541, 411] on div "My Bookings Read FAQ's for booth rentals Upcoming Bookings Womens Booth #53 [DA…" at bounding box center [522, 291] width 1045 height 494
click at [430, 403] on div "My Bookings Read FAQ's for booth rentals Upcoming Bookings Womens Booth #53 [DA…" at bounding box center [522, 291] width 1045 height 494
click at [363, 273] on u "Manage Discounts" at bounding box center [345, 278] width 100 height 15
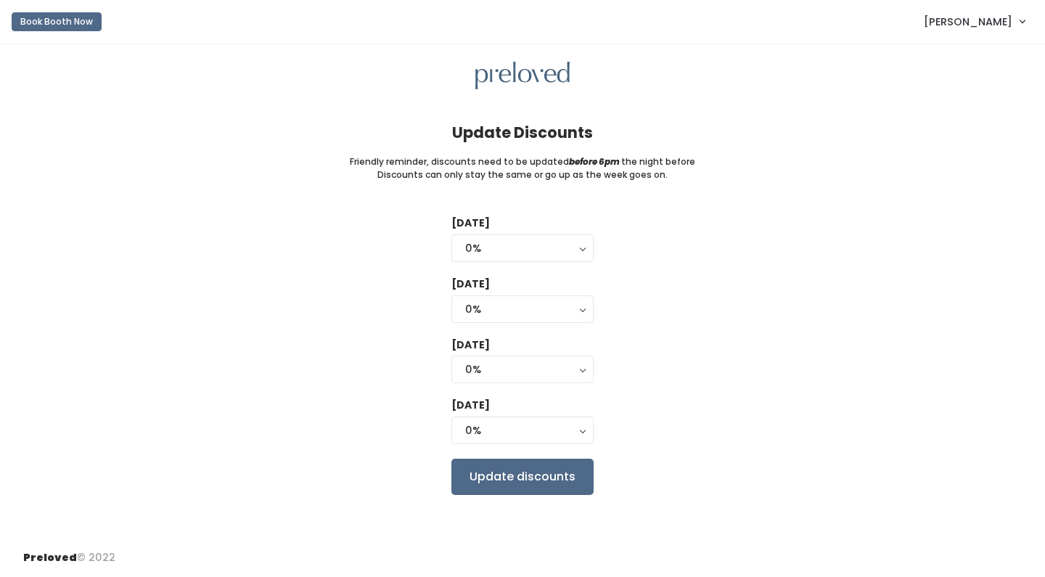
click at [324, 303] on div "Tuesday 0% 25% 50% 75% 90% 0% Wednesday 0% 25% 50% 75% 90% 0% Thursday 0% 25% 5…" at bounding box center [522, 355] width 999 height 279
